Goal: Task Accomplishment & Management: Manage account settings

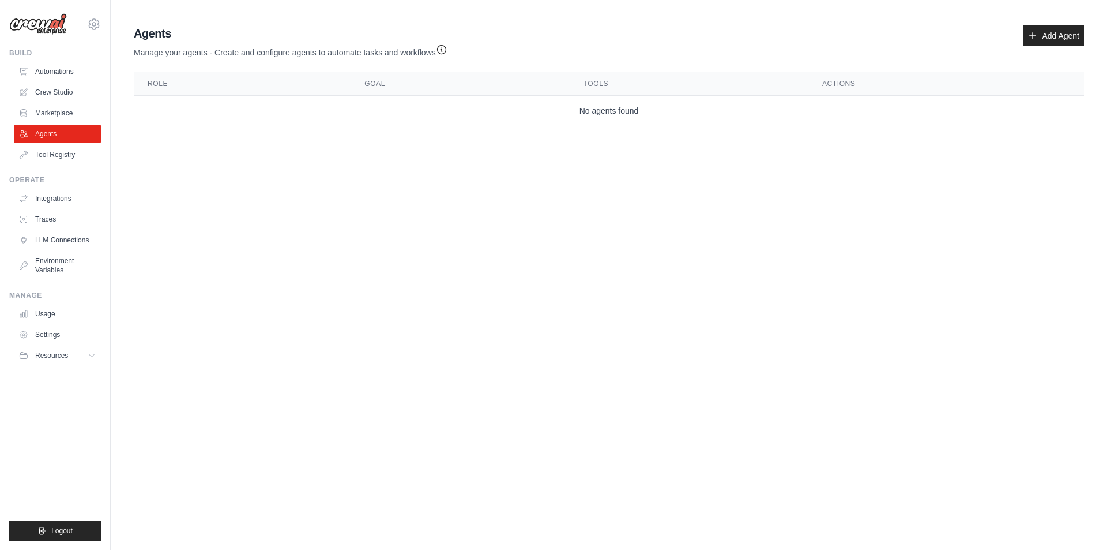
click at [255, 227] on body "marinarasheva@gmail.com Settings Build Automations Crew Studio" at bounding box center [553, 275] width 1107 height 550
click at [54, 153] on link "Tool Registry" at bounding box center [58, 154] width 87 height 18
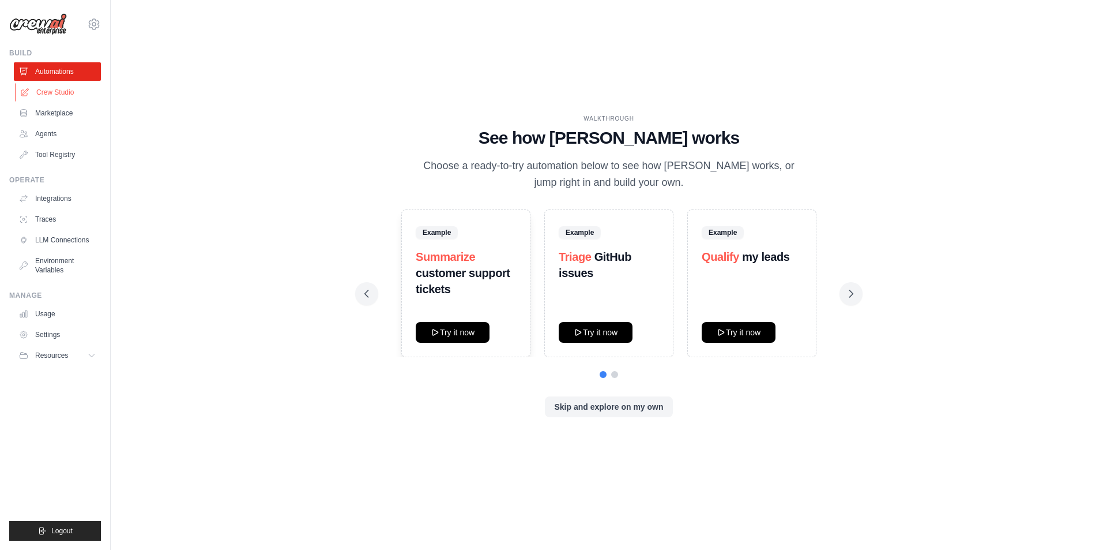
click at [56, 90] on link "Crew Studio" at bounding box center [58, 92] width 87 height 18
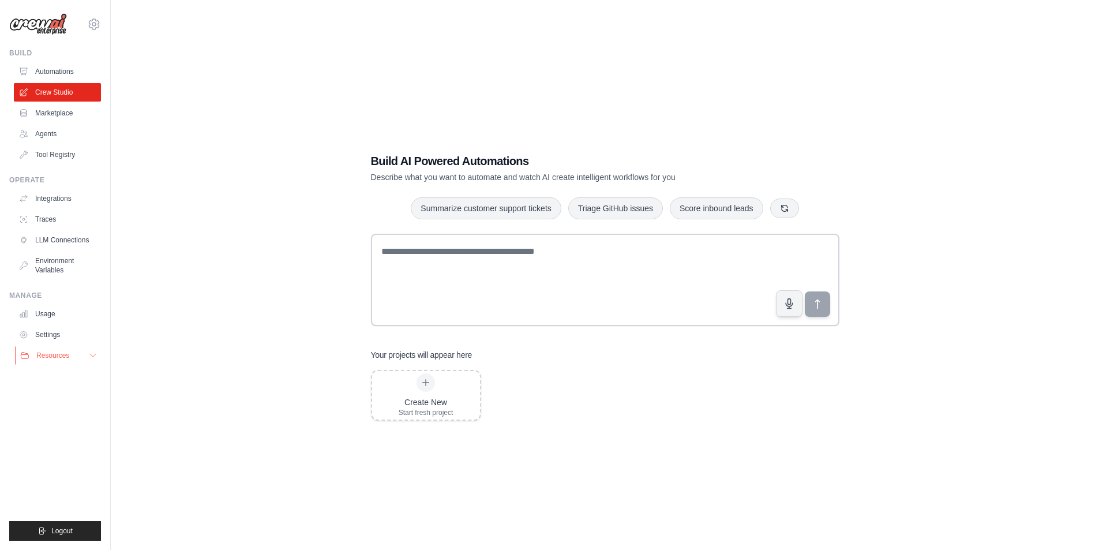
click at [51, 362] on button "Resources" at bounding box center [58, 355] width 87 height 18
click at [69, 379] on link "Documentation" at bounding box center [62, 375] width 80 height 16
click at [66, 238] on link "LLM Connections" at bounding box center [58, 240] width 87 height 18
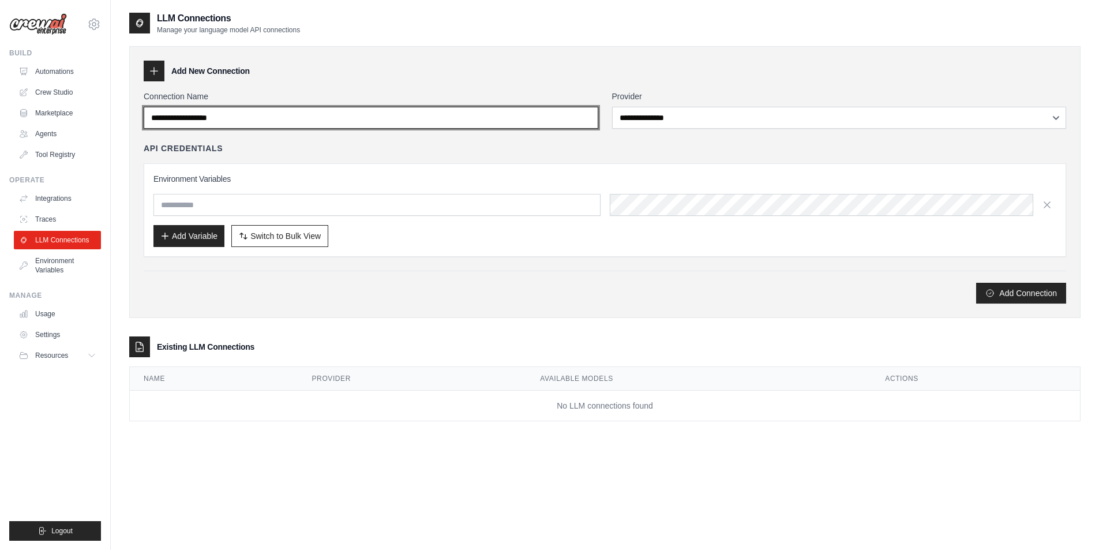
click at [265, 117] on input "Connection Name" at bounding box center [371, 118] width 454 height 22
type input "*****"
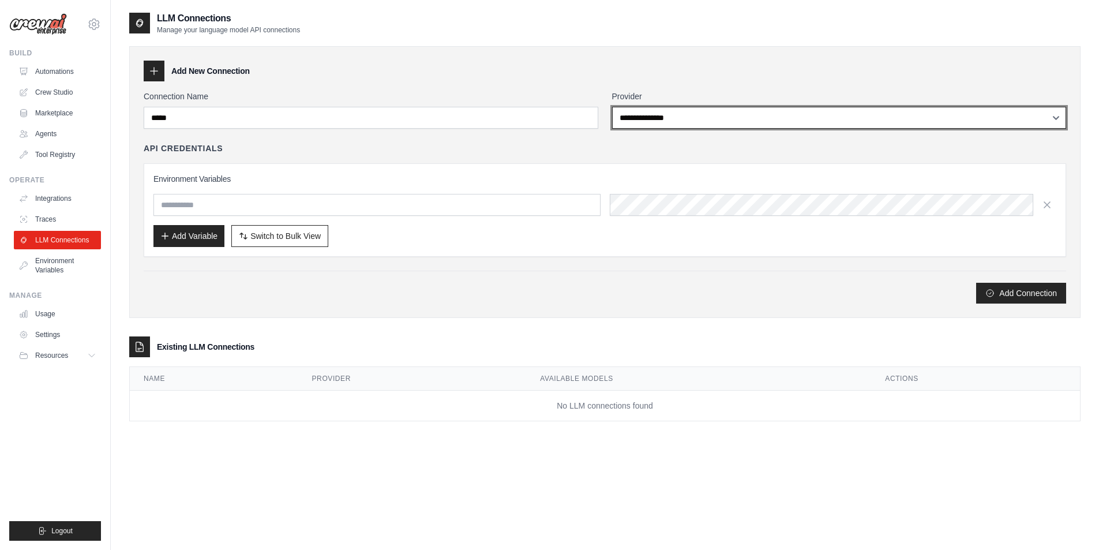
click at [637, 113] on select "**********" at bounding box center [839, 118] width 454 height 22
select select "******"
click at [612, 107] on select "**********" at bounding box center [839, 118] width 454 height 22
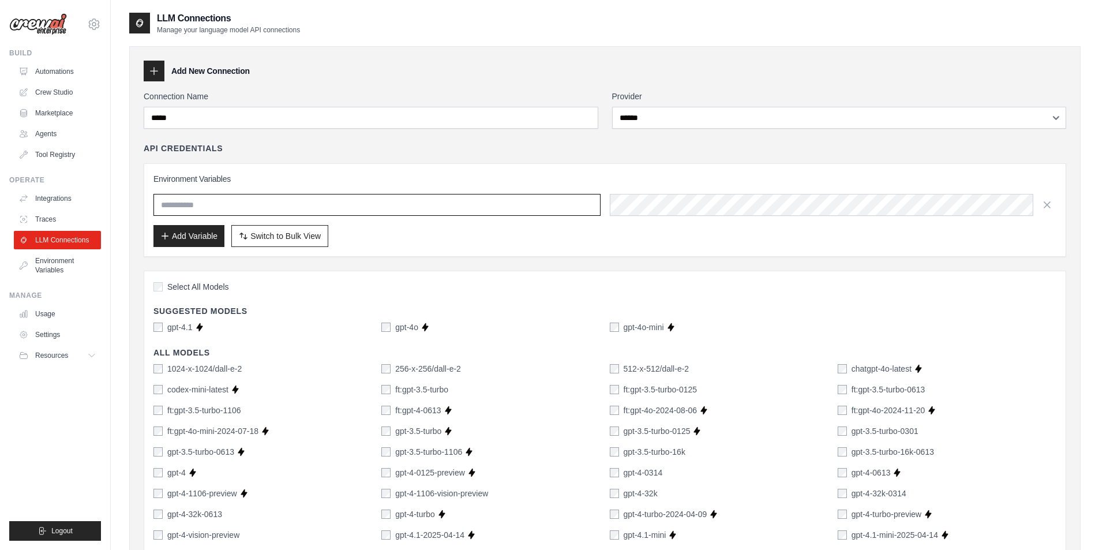
click at [255, 202] on input "text" at bounding box center [376, 205] width 447 height 22
click at [430, 246] on div "Add Variable Switch to Bulk View Switch to Table View" at bounding box center [604, 236] width 903 height 22
click at [1047, 205] on icon "button" at bounding box center [1047, 204] width 12 height 12
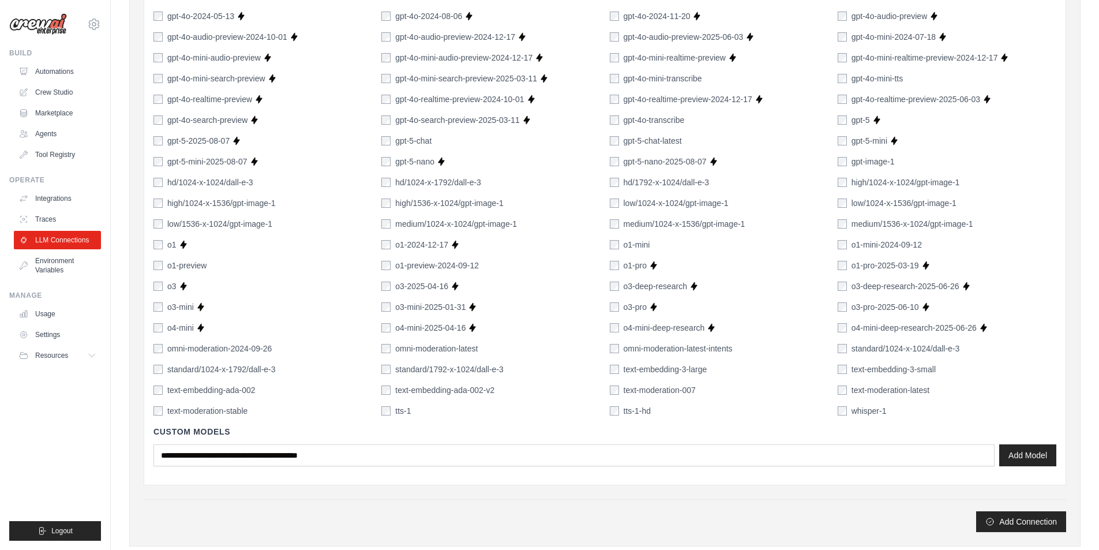
scroll to position [659, 0]
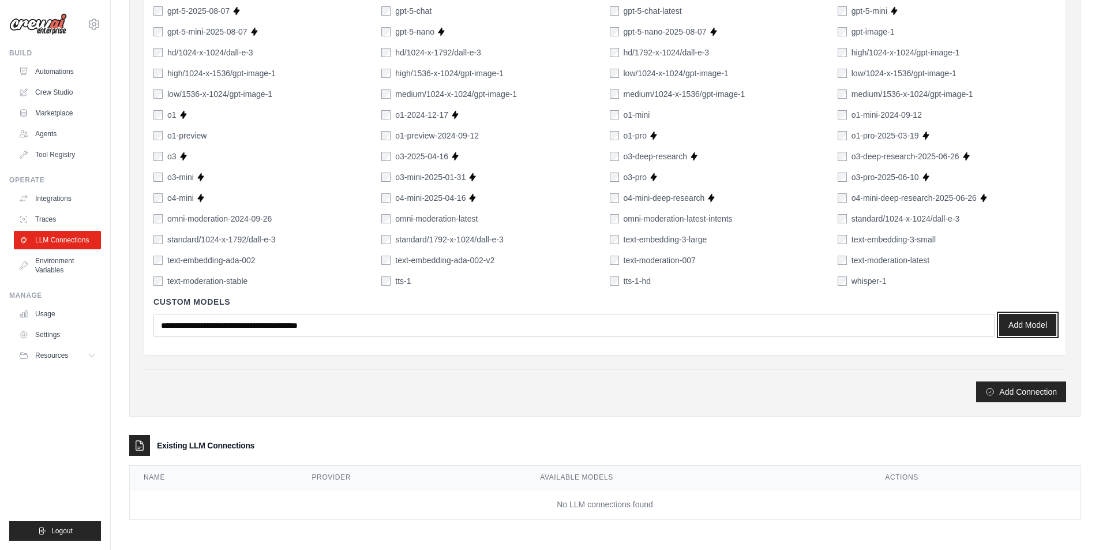
click at [1033, 320] on button "Add Model" at bounding box center [1027, 325] width 57 height 22
click at [1006, 390] on button "Add Connection" at bounding box center [1021, 391] width 90 height 21
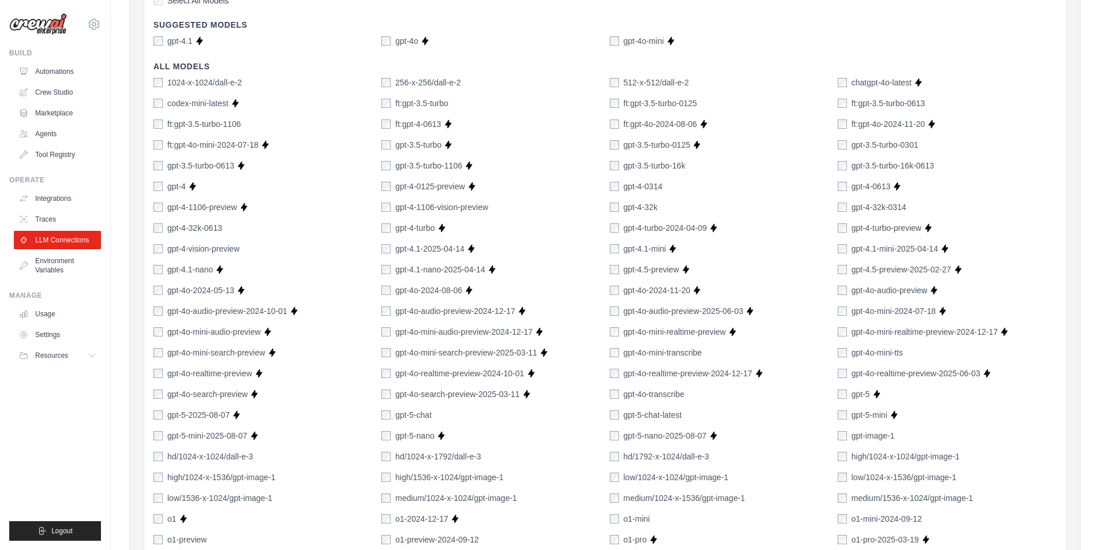
scroll to position [0, 0]
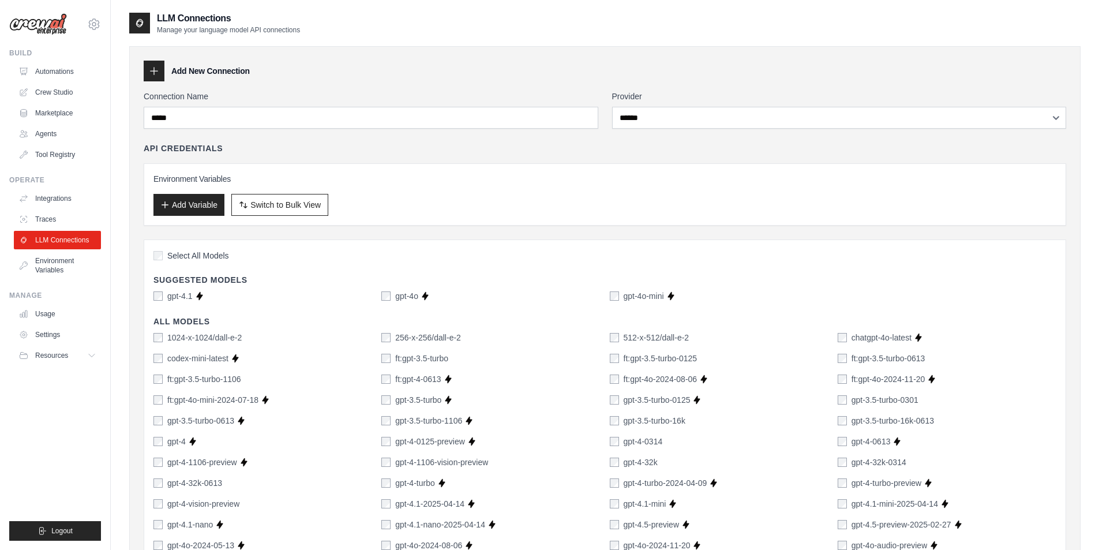
click at [391, 296] on div "gpt-4o" at bounding box center [399, 296] width 37 height 12
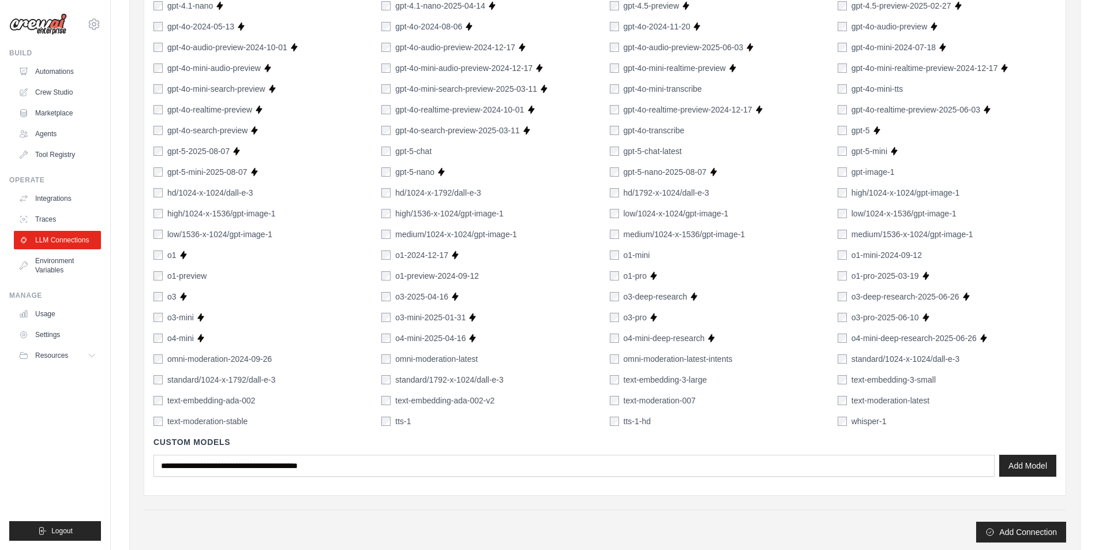
scroll to position [659, 0]
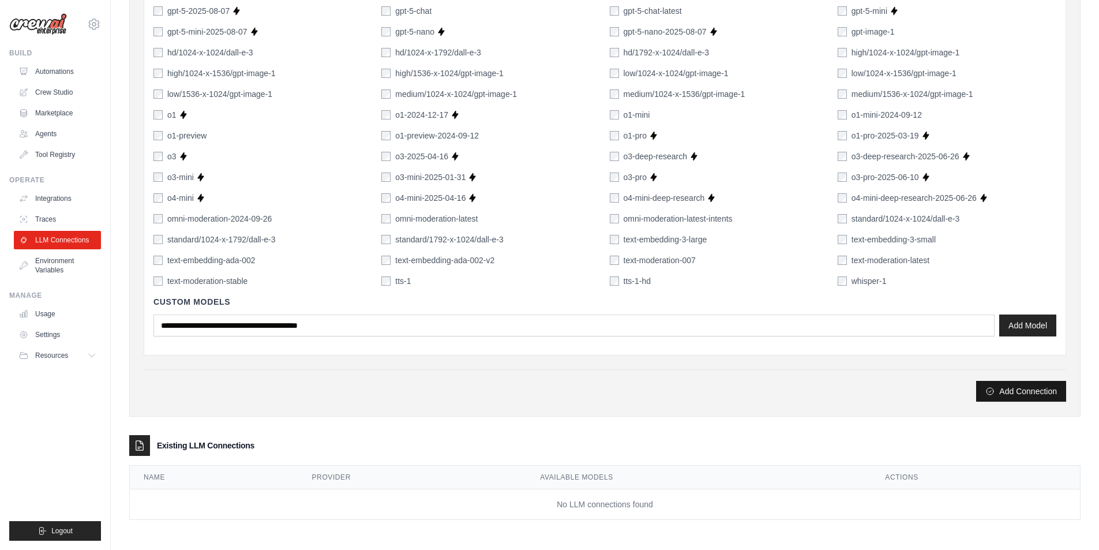
click at [1028, 389] on button "Add Connection" at bounding box center [1021, 391] width 90 height 21
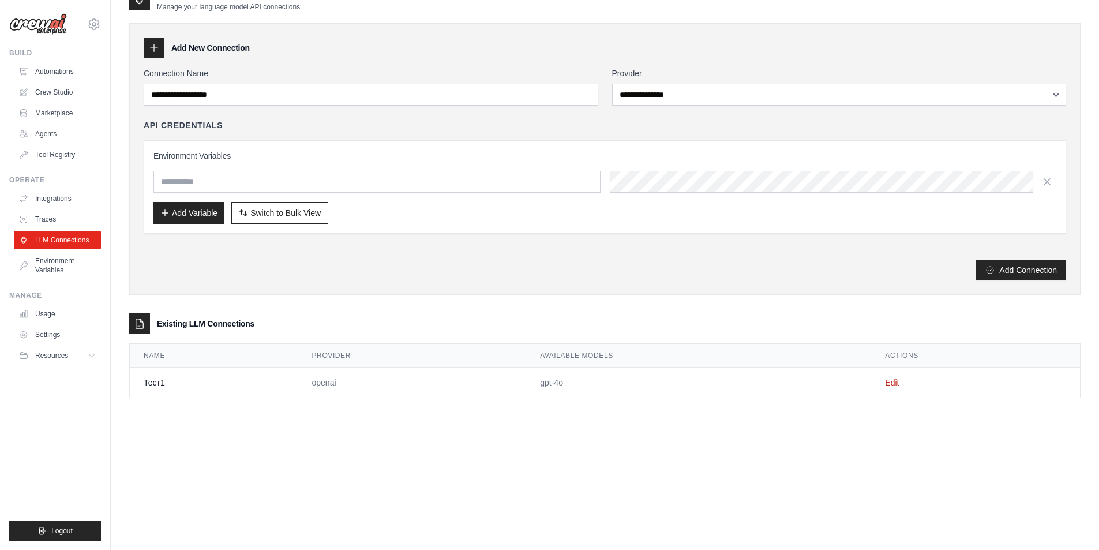
scroll to position [0, 0]
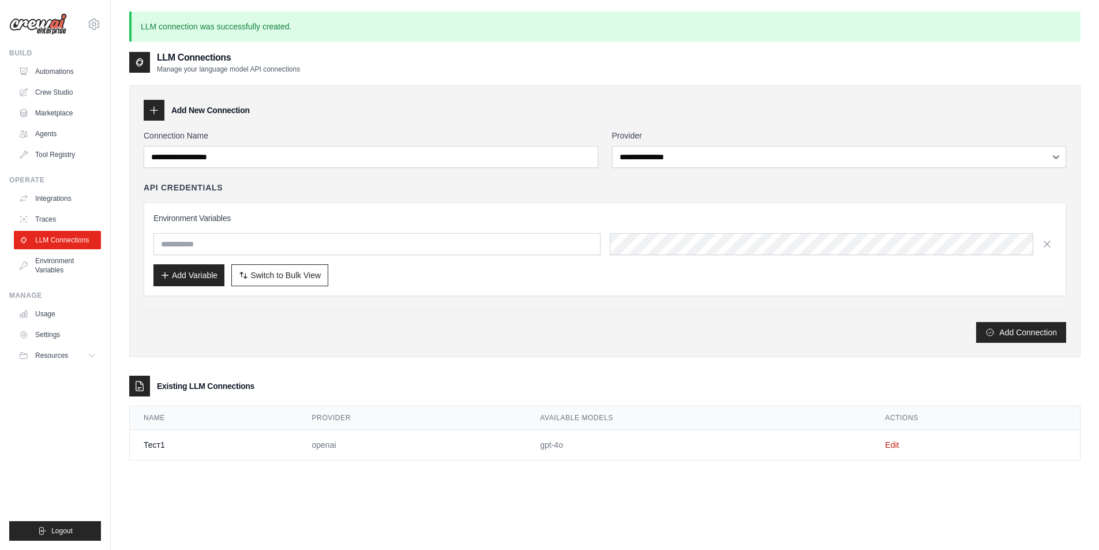
click at [409, 369] on div "**********" at bounding box center [604, 267] width 951 height 386
click at [50, 265] on link "Environment Variables" at bounding box center [58, 265] width 87 height 28
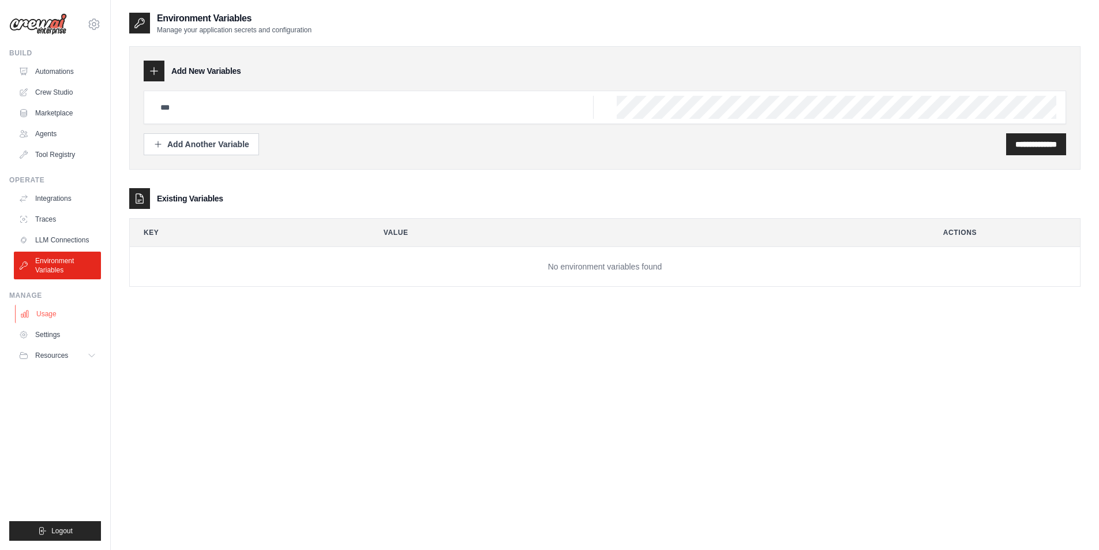
click at [38, 311] on link "Usage" at bounding box center [58, 314] width 87 height 18
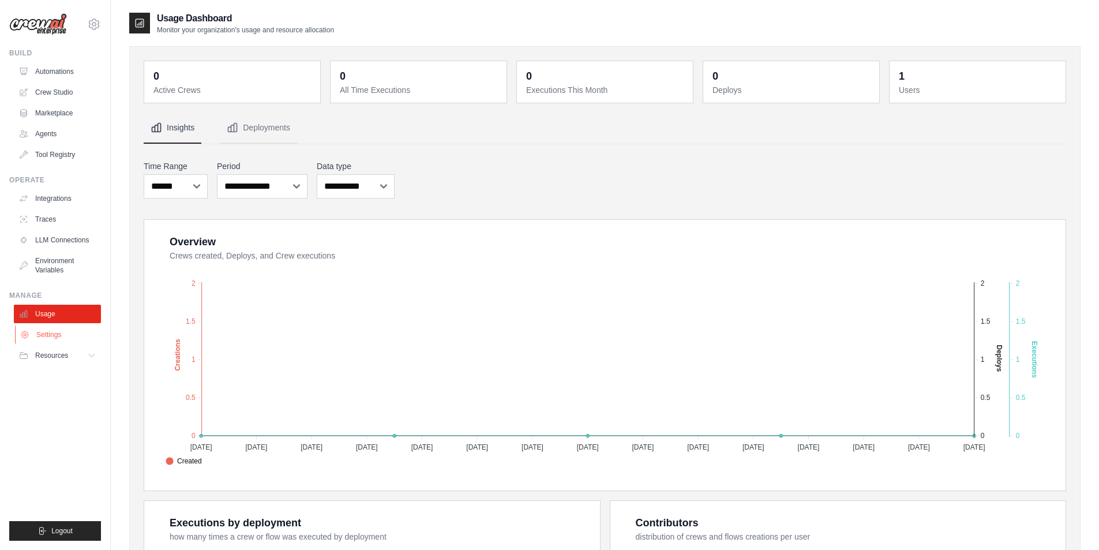
click at [47, 336] on link "Settings" at bounding box center [58, 334] width 87 height 18
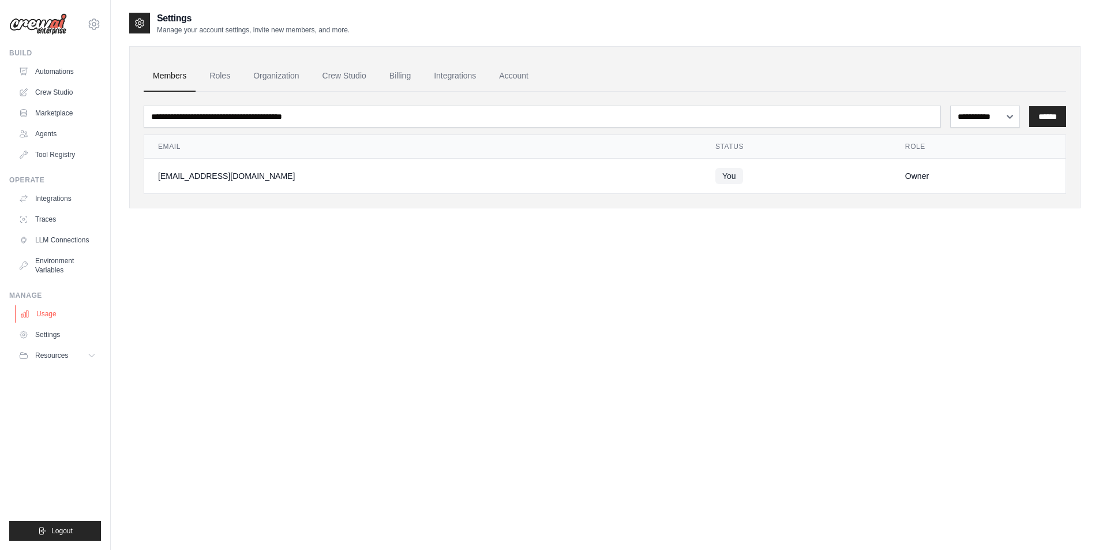
click at [52, 313] on link "Usage" at bounding box center [58, 314] width 87 height 18
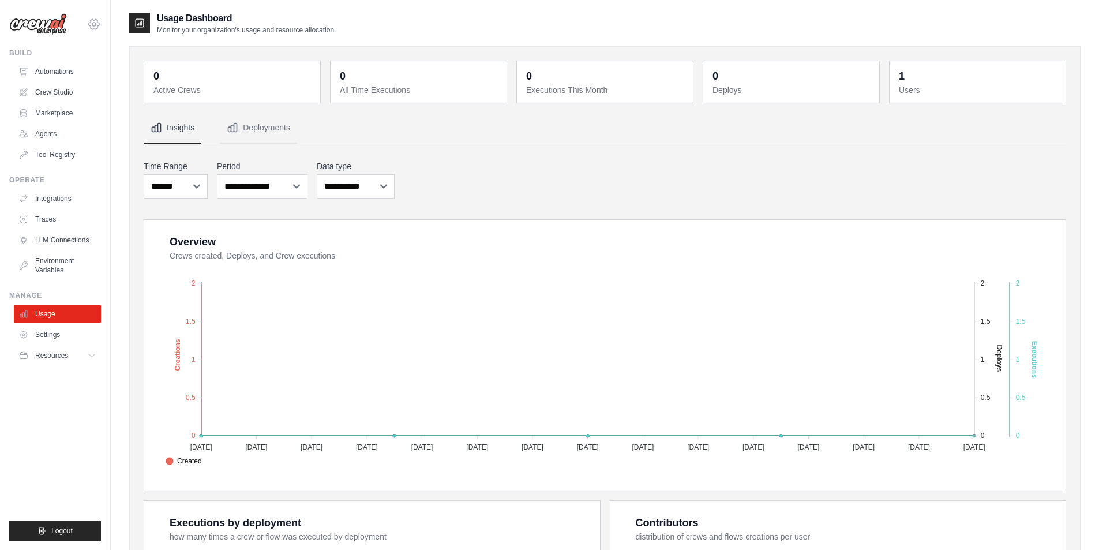
click at [88, 22] on icon at bounding box center [94, 24] width 14 height 14
click at [62, 74] on link "Settings" at bounding box center [94, 77] width 102 height 21
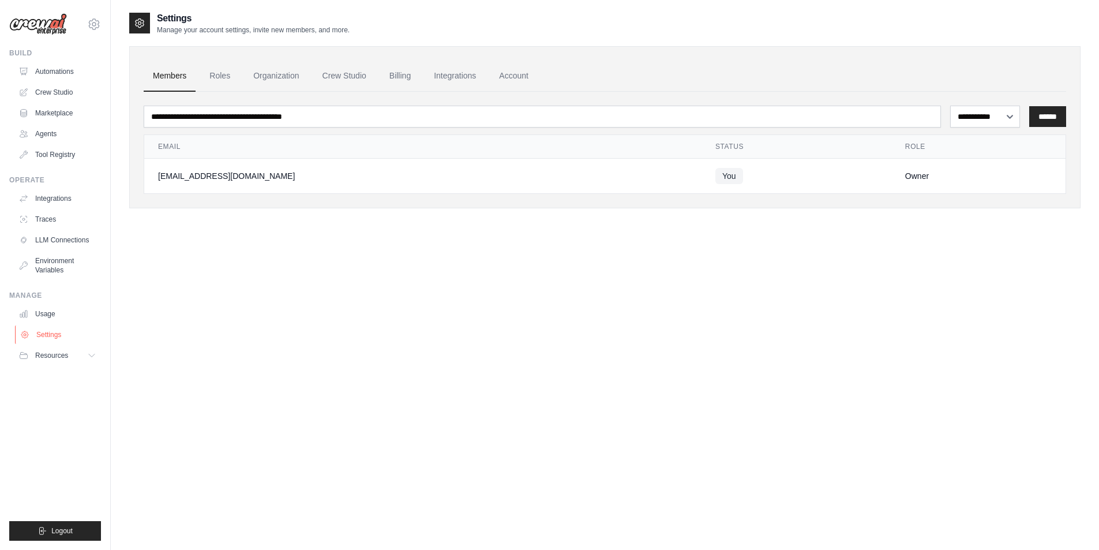
click at [38, 331] on link "Settings" at bounding box center [58, 334] width 87 height 18
click at [217, 70] on link "Roles" at bounding box center [219, 76] width 39 height 31
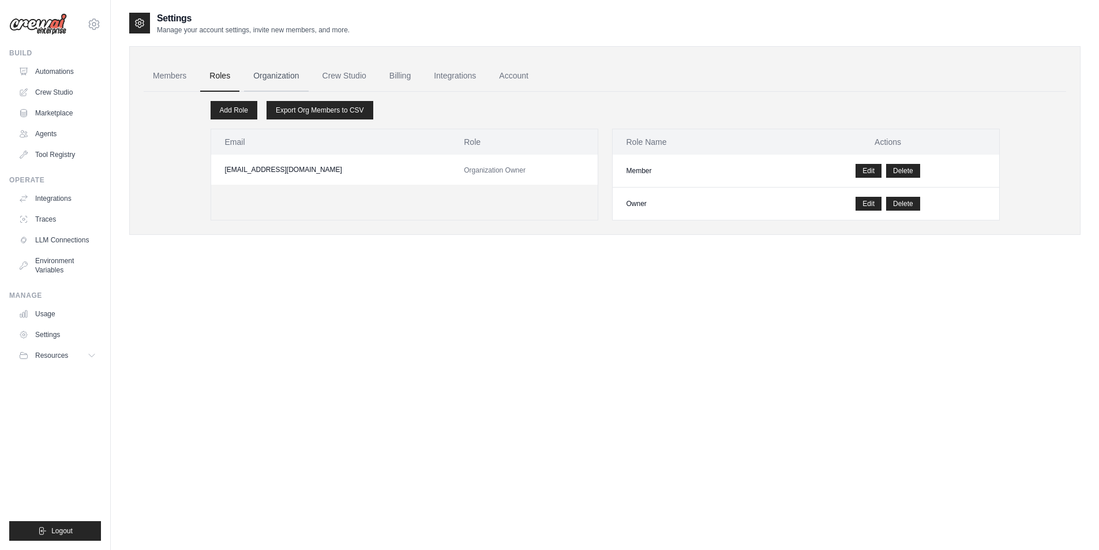
click at [283, 73] on link "Organization" at bounding box center [276, 76] width 64 height 31
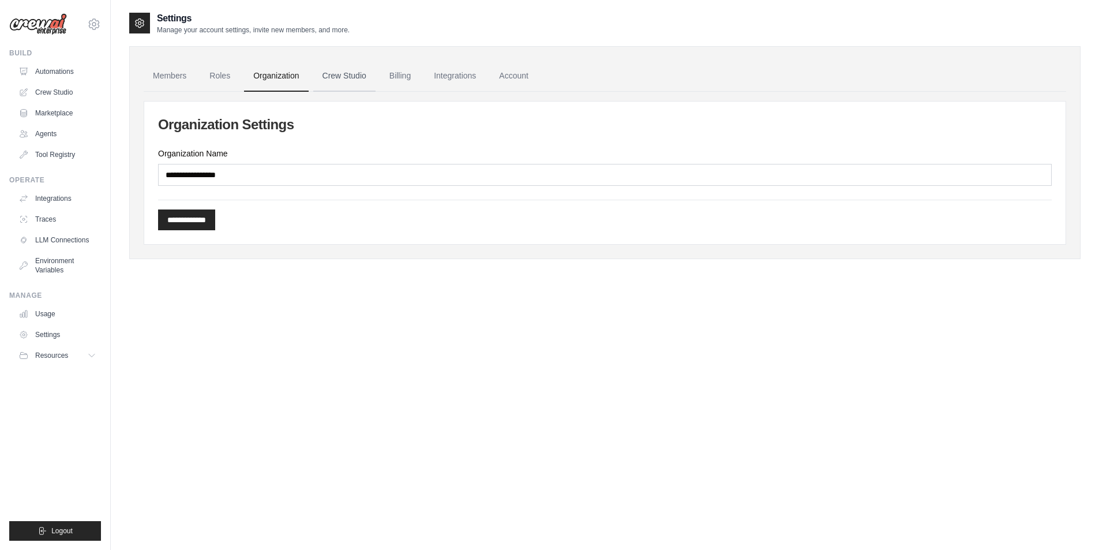
click at [336, 78] on link "Crew Studio" at bounding box center [344, 76] width 62 height 31
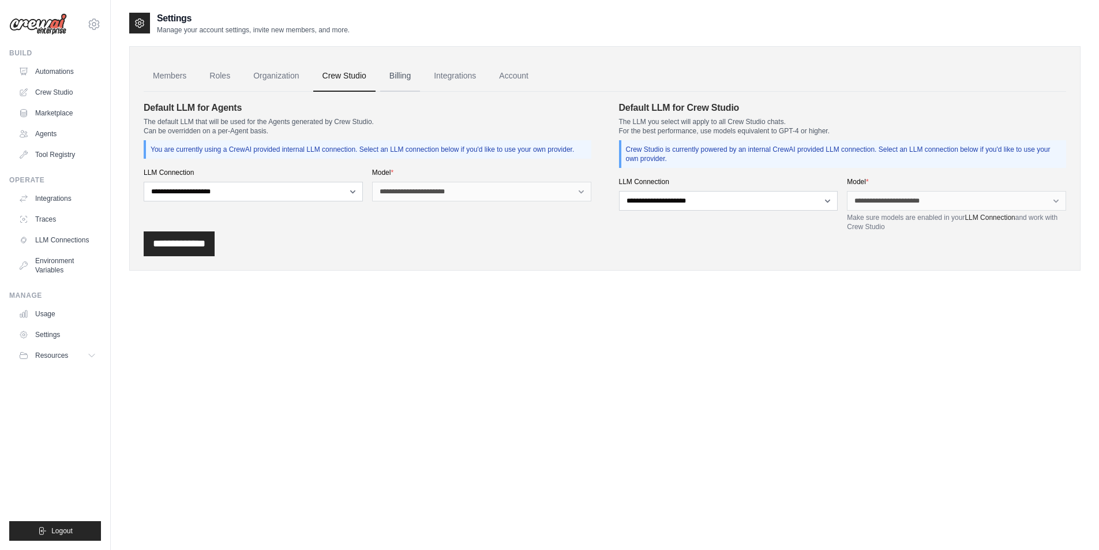
click at [397, 75] on link "Billing" at bounding box center [400, 76] width 40 height 31
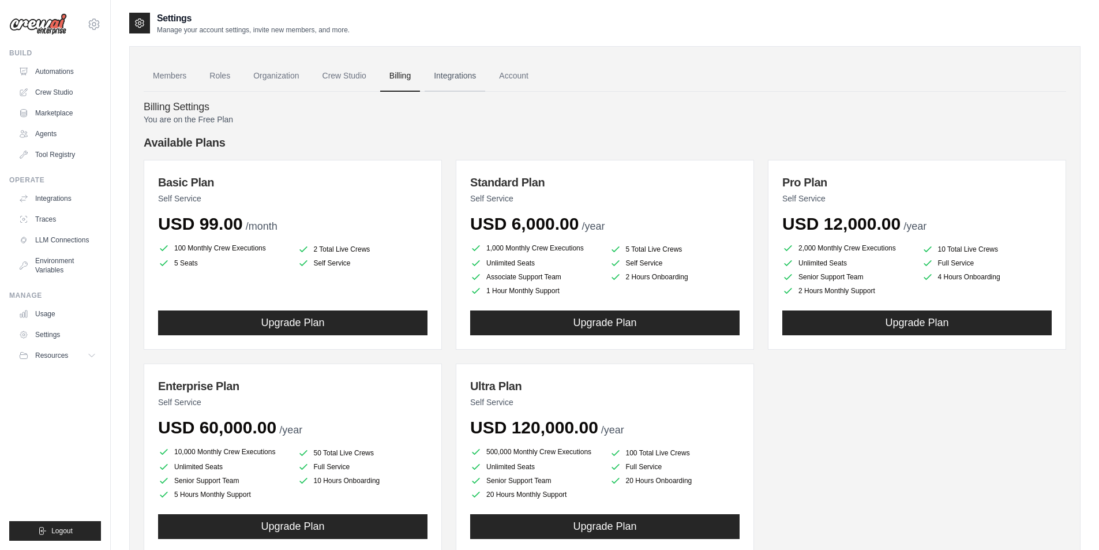
click at [452, 77] on link "Integrations" at bounding box center [454, 76] width 61 height 31
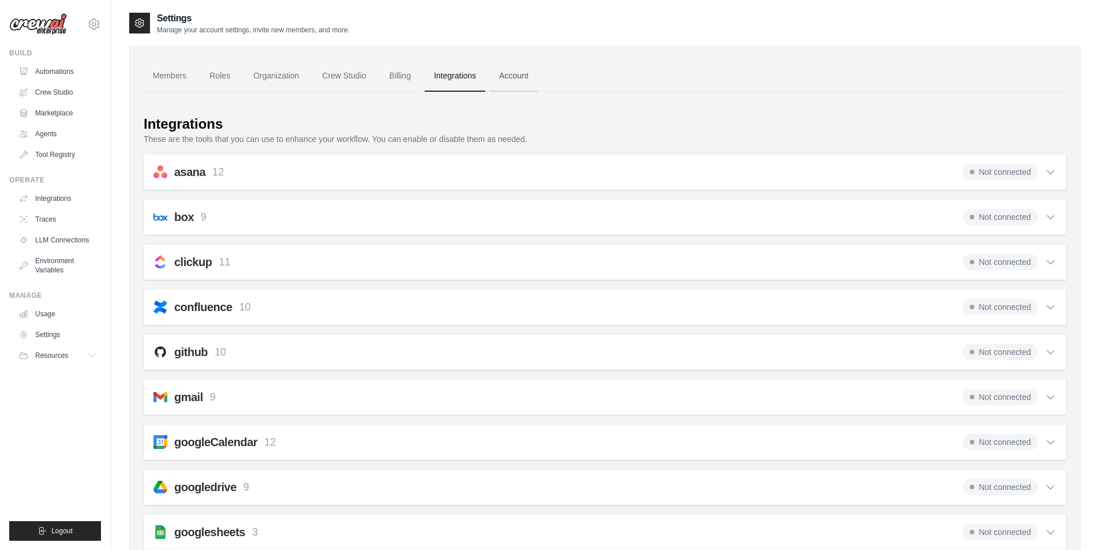
click at [527, 75] on link "Account" at bounding box center [514, 76] width 48 height 31
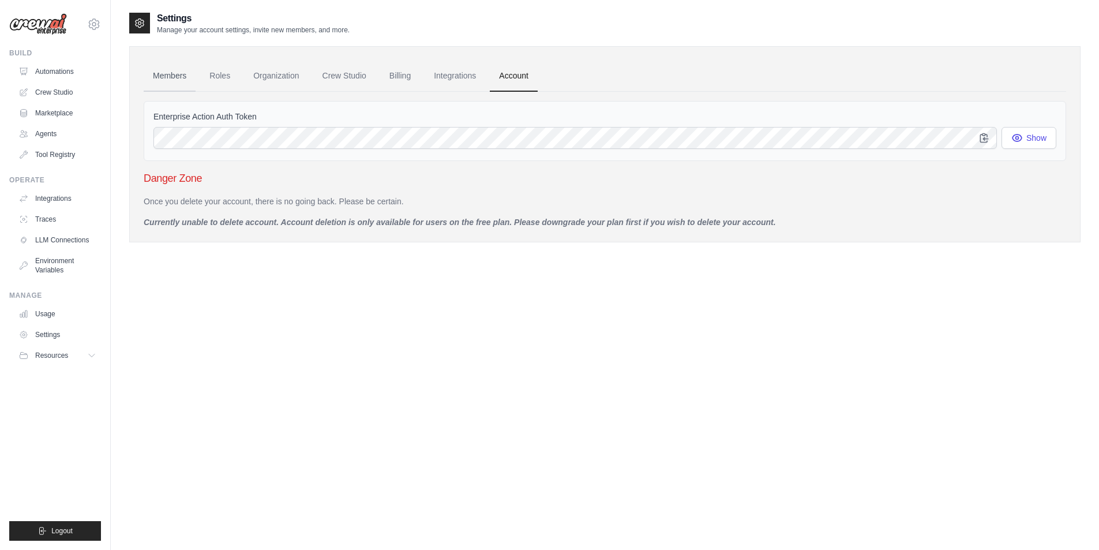
click at [179, 68] on link "Members" at bounding box center [170, 76] width 52 height 31
